Goal: Task Accomplishment & Management: Use online tool/utility

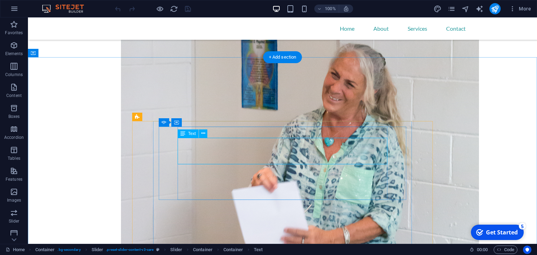
scroll to position [549, 0]
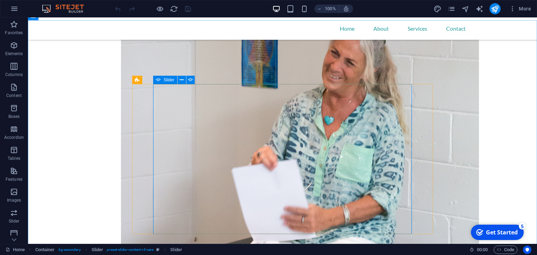
click at [158, 79] on icon at bounding box center [158, 80] width 5 height 8
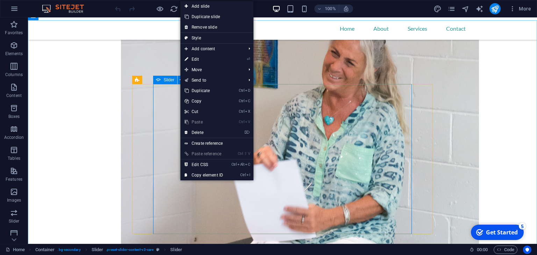
click at [0, 0] on span "Slider" at bounding box center [0, 0] width 0 height 0
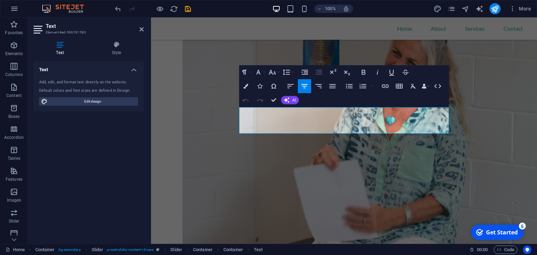
click at [56, 37] on div "Text Style Text Add, edit, and format text directly on the website. Default col…" at bounding box center [88, 140] width 121 height 209
click at [51, 30] on h3 "Element #ed-596761583" at bounding box center [88, 32] width 84 height 6
click at [115, 44] on icon at bounding box center [116, 44] width 55 height 7
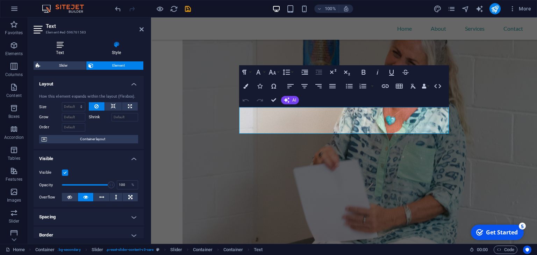
click at [64, 44] on icon at bounding box center [60, 44] width 53 height 7
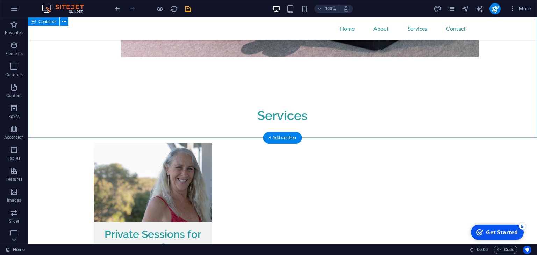
scroll to position [882, 0]
